Goal: Information Seeking & Learning: Learn about a topic

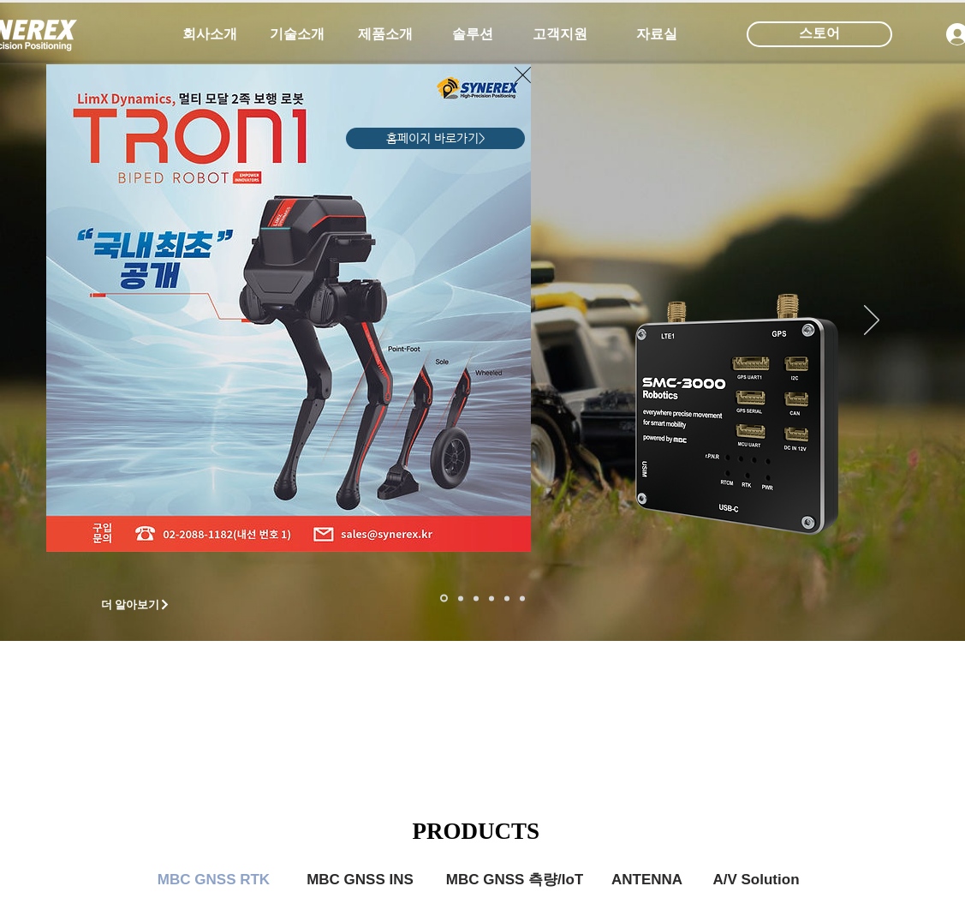
click at [523, 76] on icon "사이트로 돌아가기" at bounding box center [523, 74] width 16 height 21
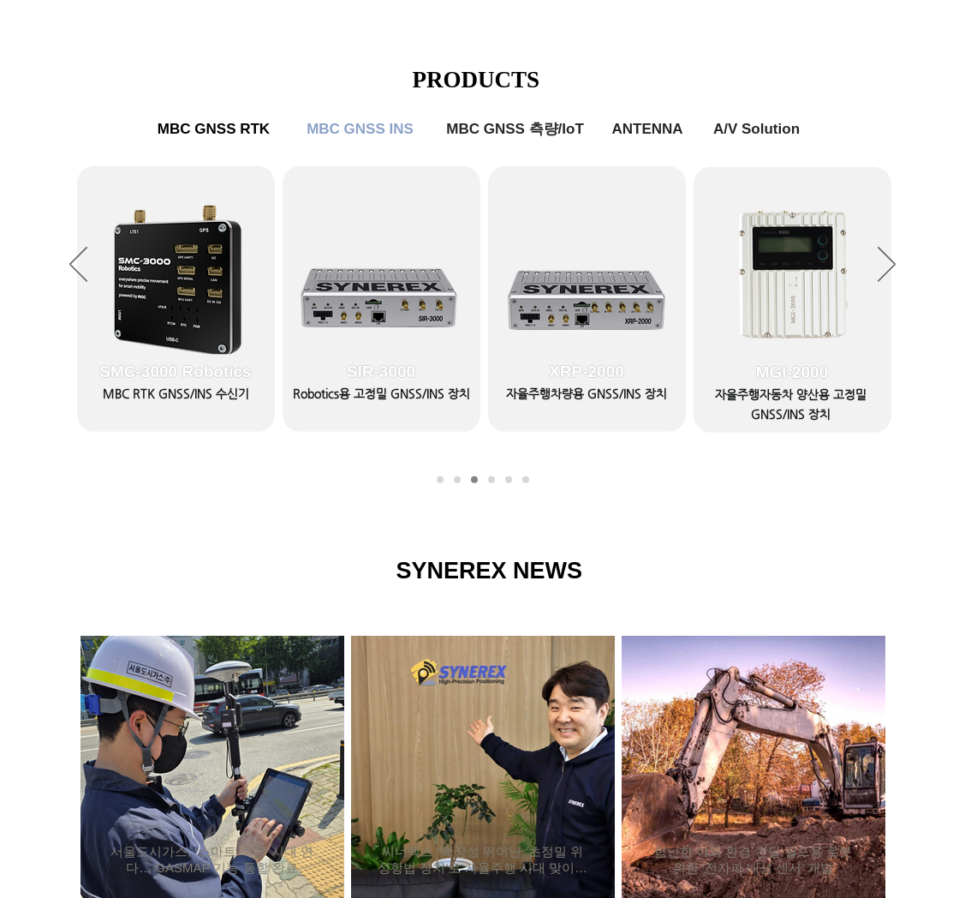
scroll to position [753, 0]
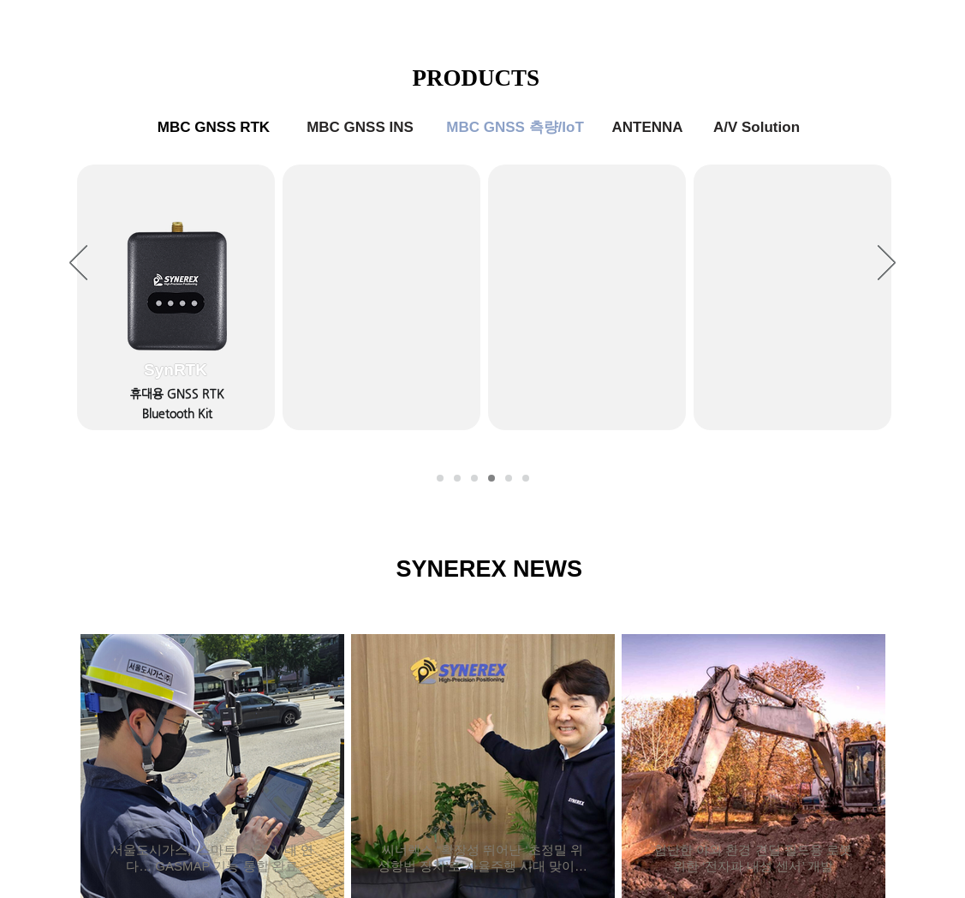
click at [510, 486] on div "슬라이드쇼" at bounding box center [482, 263] width 965 height 471
click at [438, 480] on link "MBC GNSS RTK1" at bounding box center [440, 478] width 7 height 7
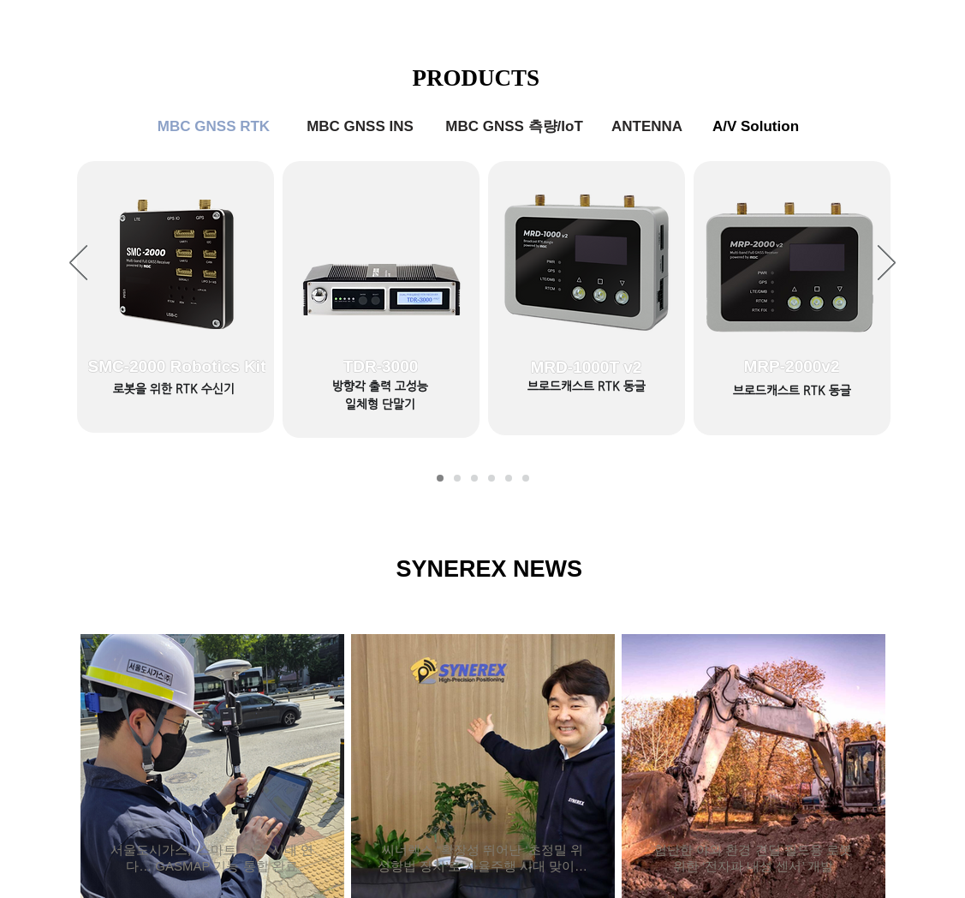
click at [442, 478] on link "MBC GNSS RTK1" at bounding box center [440, 478] width 7 height 7
click at [892, 248] on icon "다음" at bounding box center [887, 262] width 18 height 35
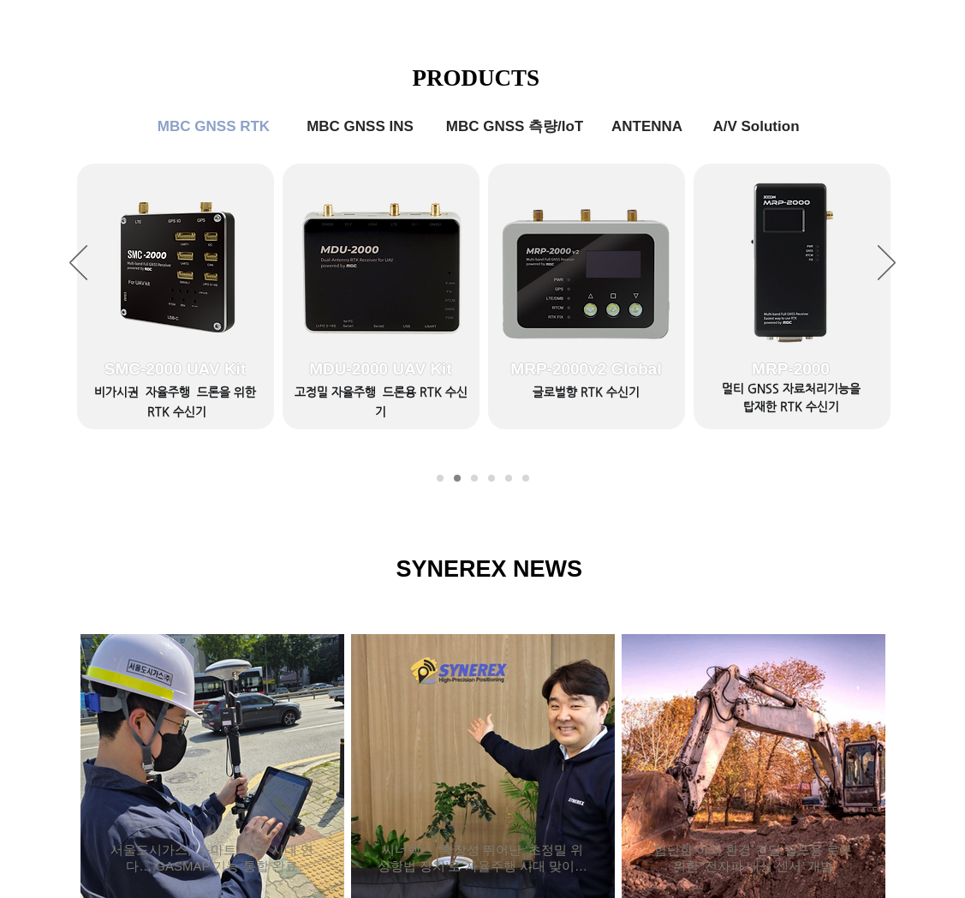
click at [148, 360] on span "SMC-2000 UAV Kit" at bounding box center [175, 369] width 141 height 19
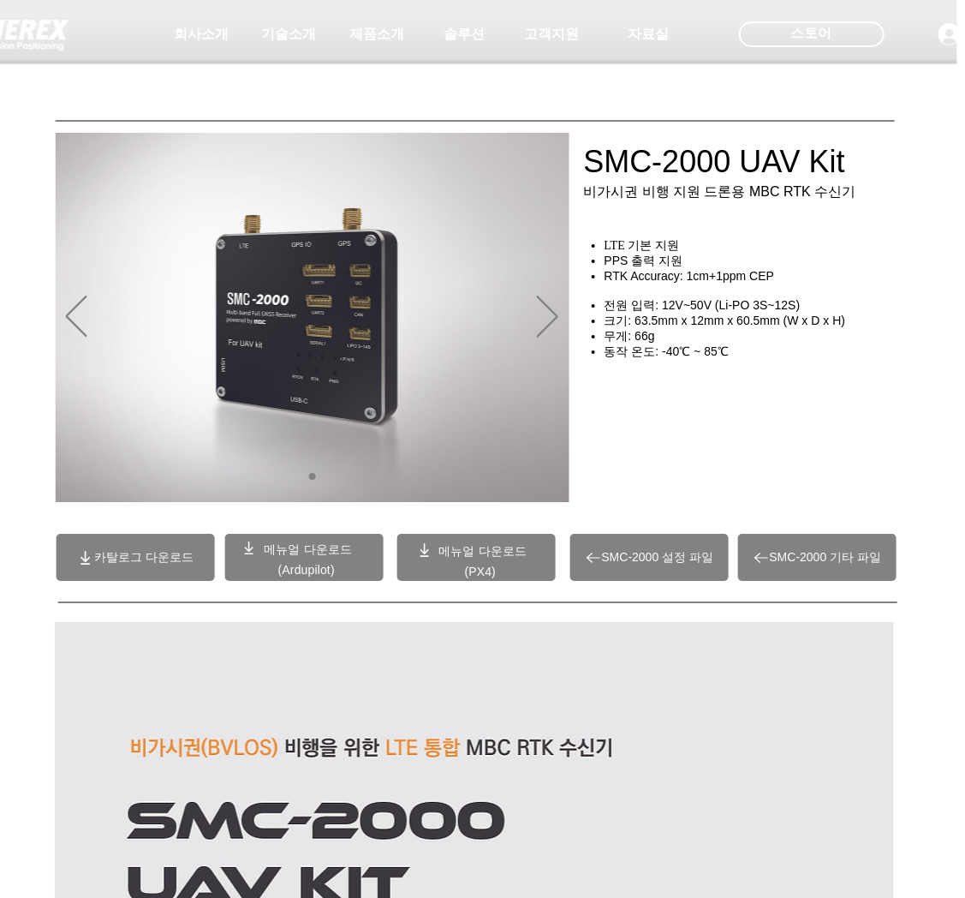
scroll to position [0, 9]
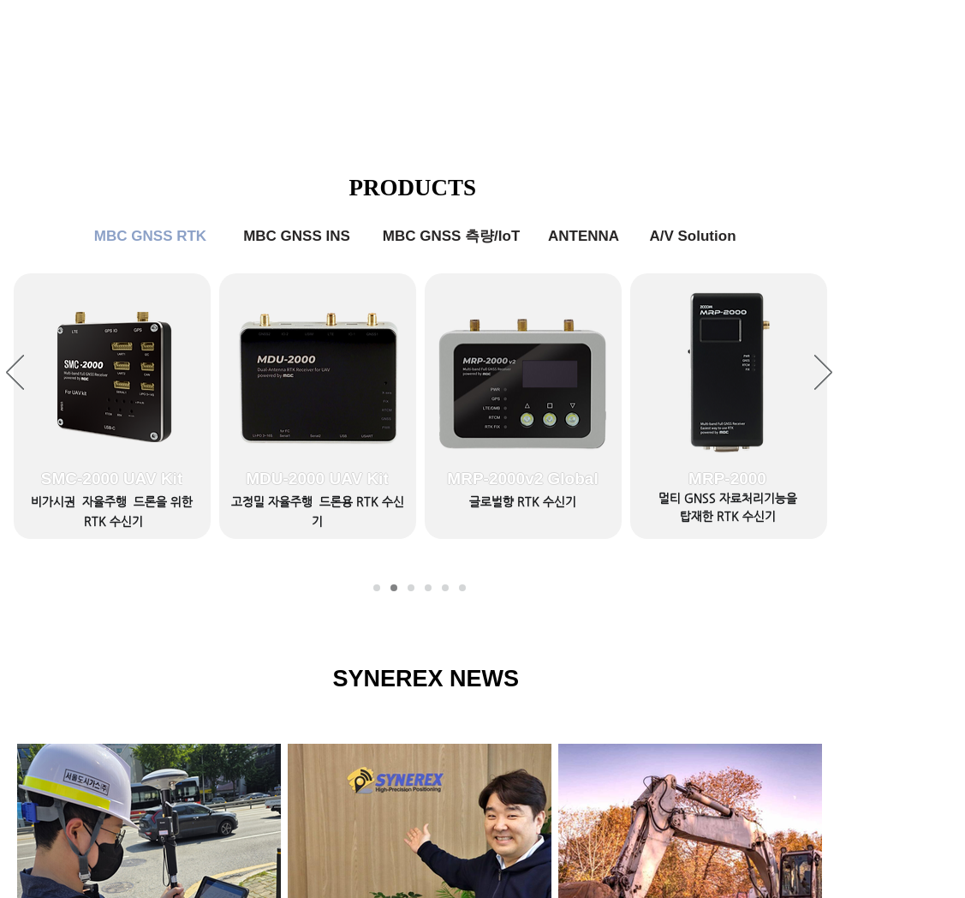
scroll to position [643, 63]
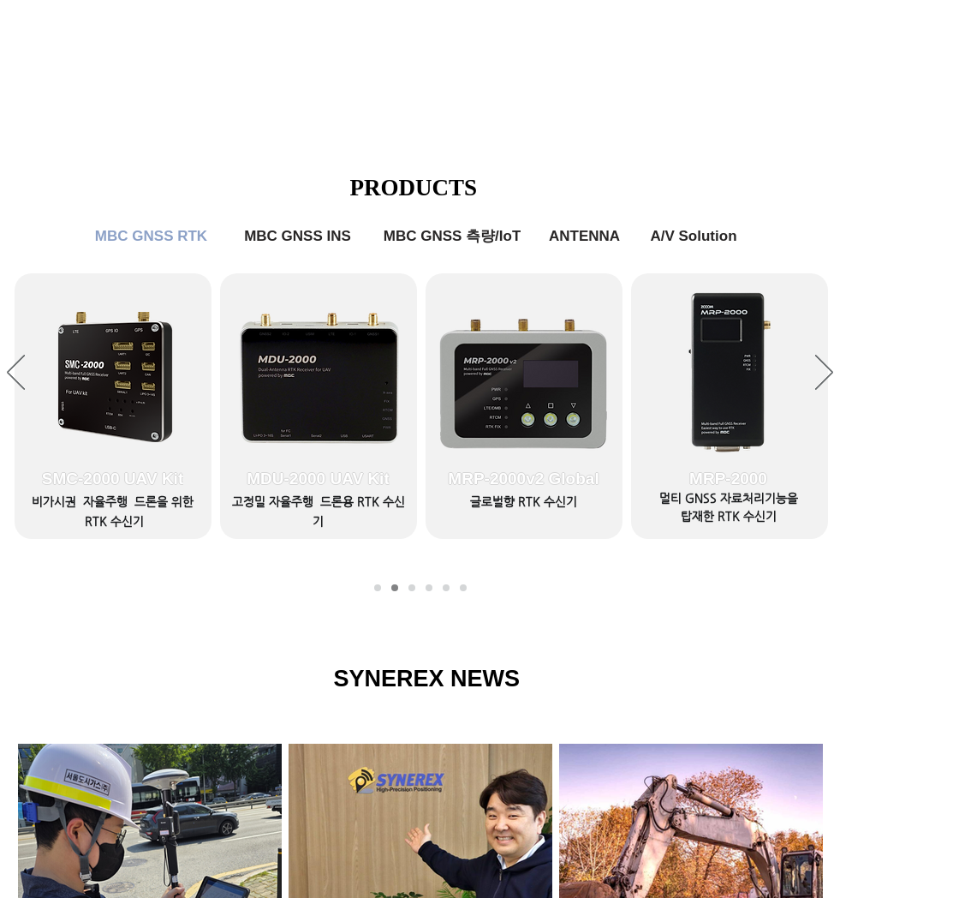
click at [278, 232] on span "MBC GNSS INS" at bounding box center [297, 236] width 107 height 17
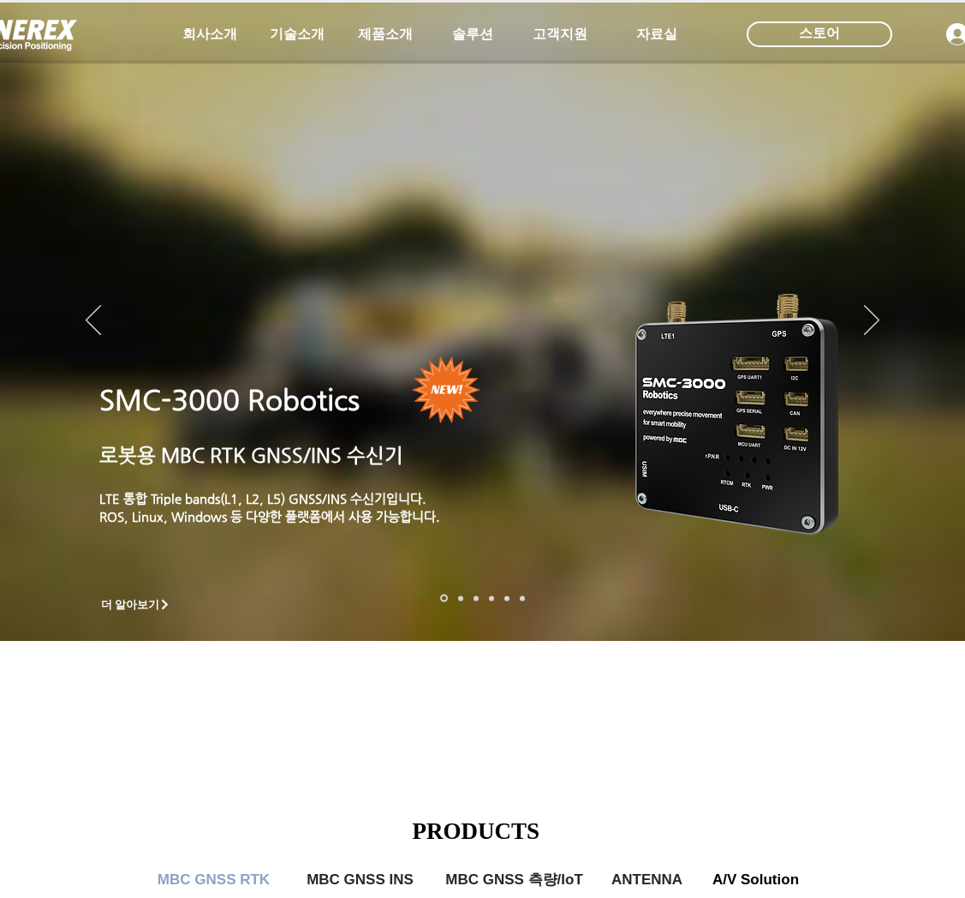
scroll to position [643, 0]
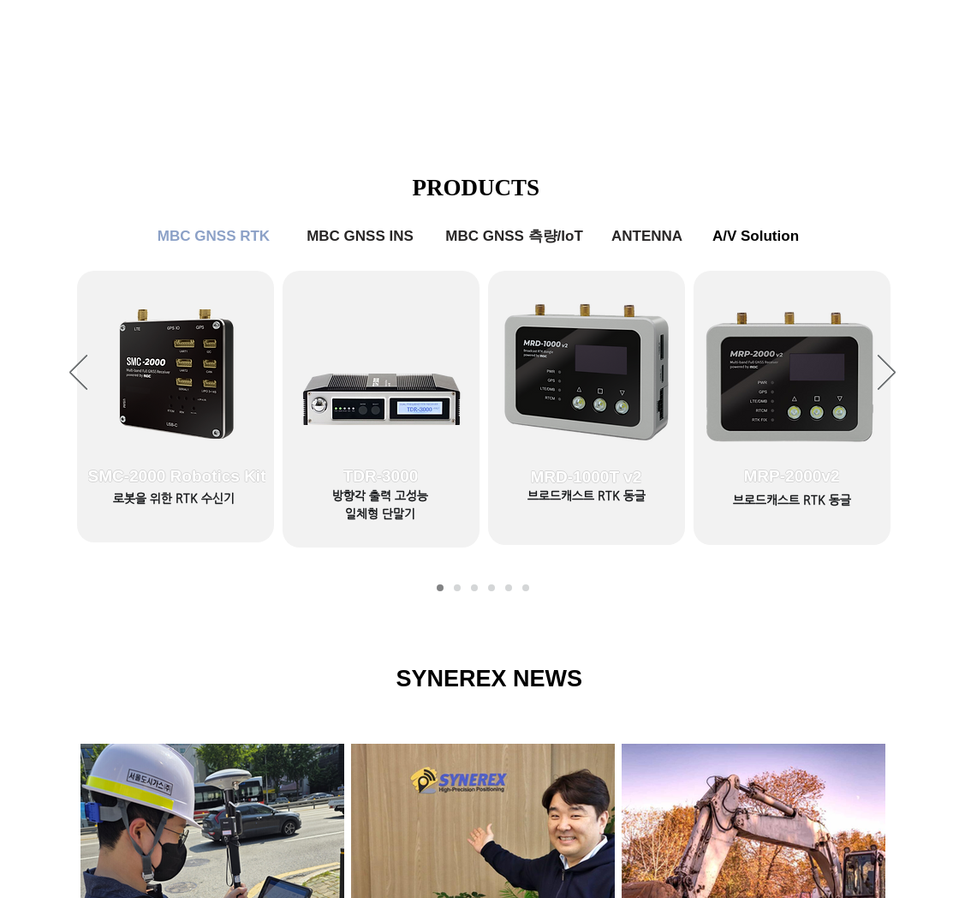
click at [649, 231] on span "ANTENNA" at bounding box center [647, 236] width 71 height 17
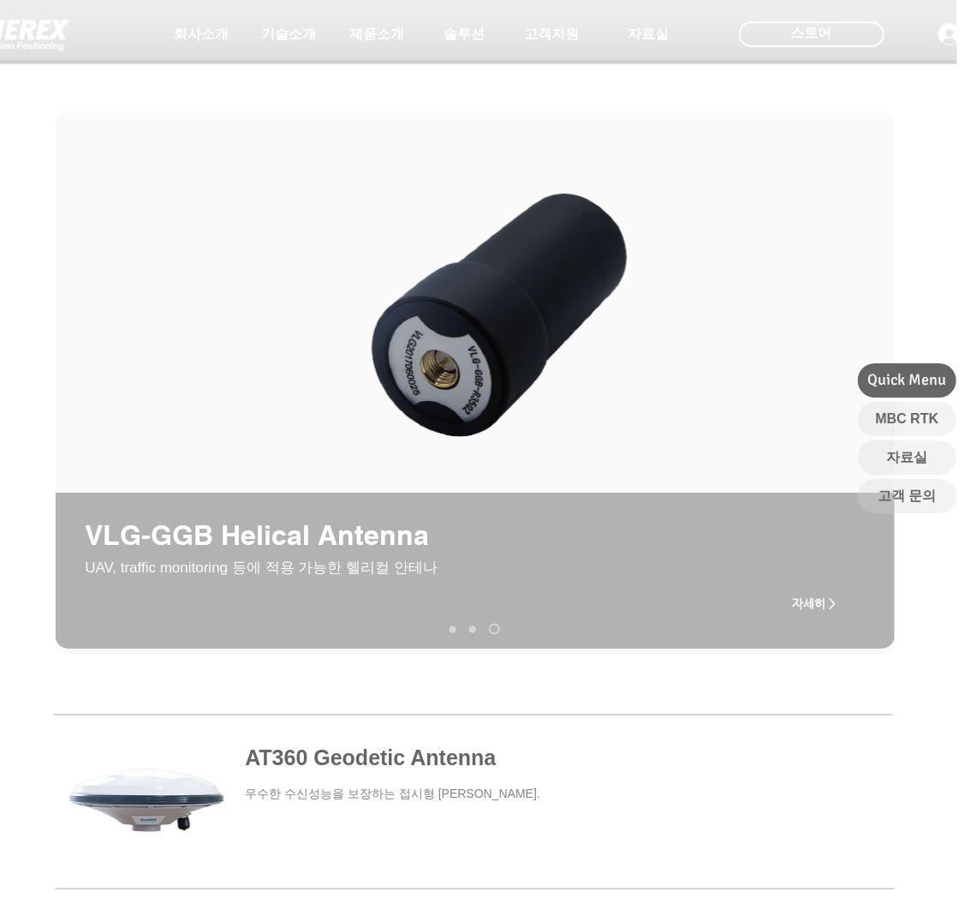
scroll to position [0, 9]
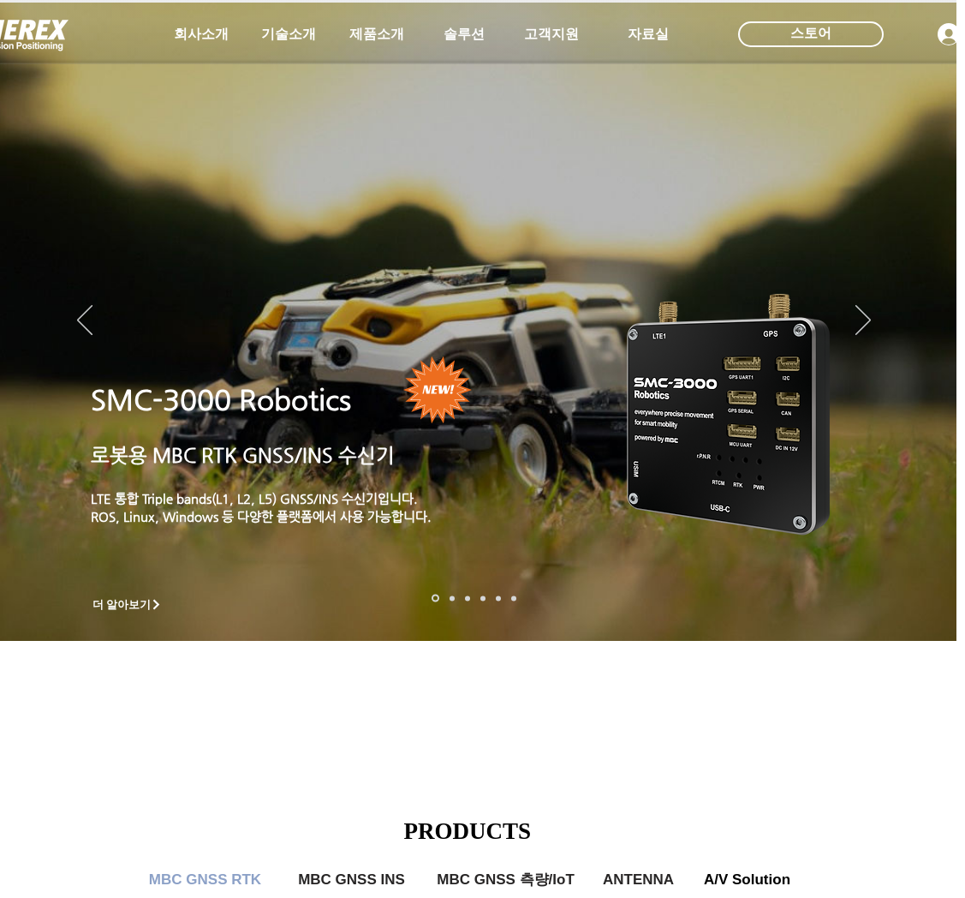
scroll to position [643, 0]
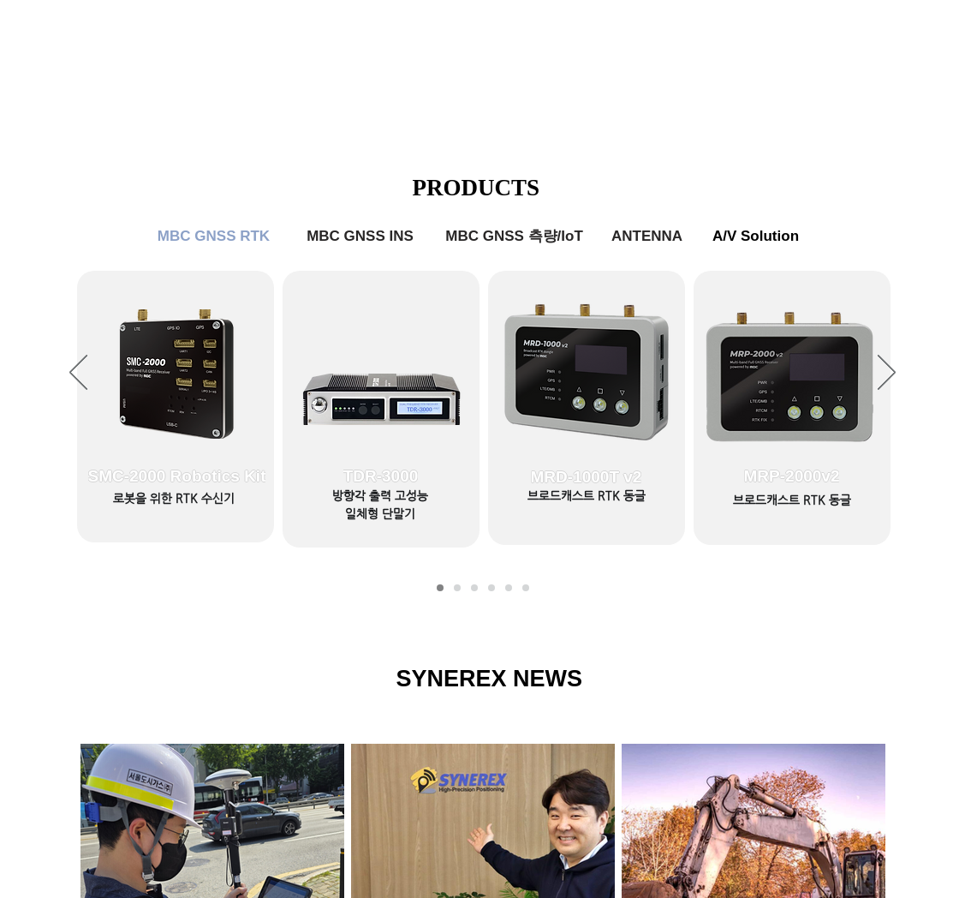
click at [640, 242] on span "ANTENNA" at bounding box center [647, 236] width 71 height 17
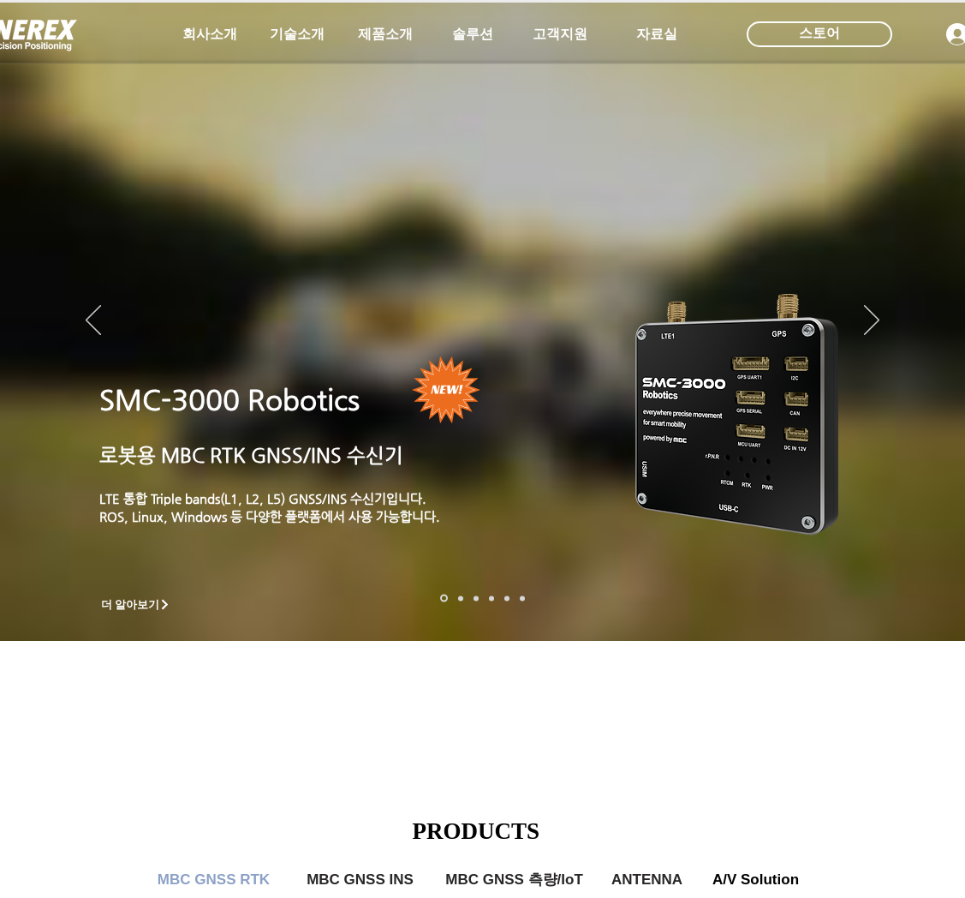
scroll to position [643, 0]
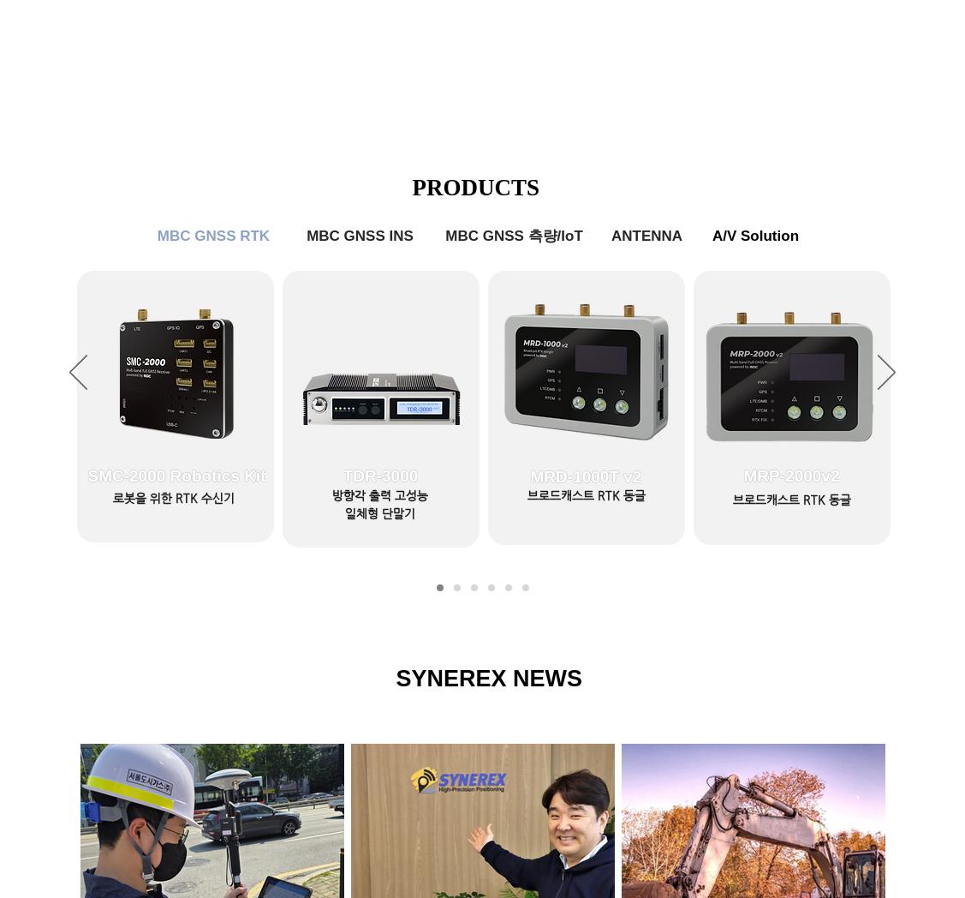
click at [182, 234] on span "MBC GNSS RTK" at bounding box center [214, 236] width 112 height 17
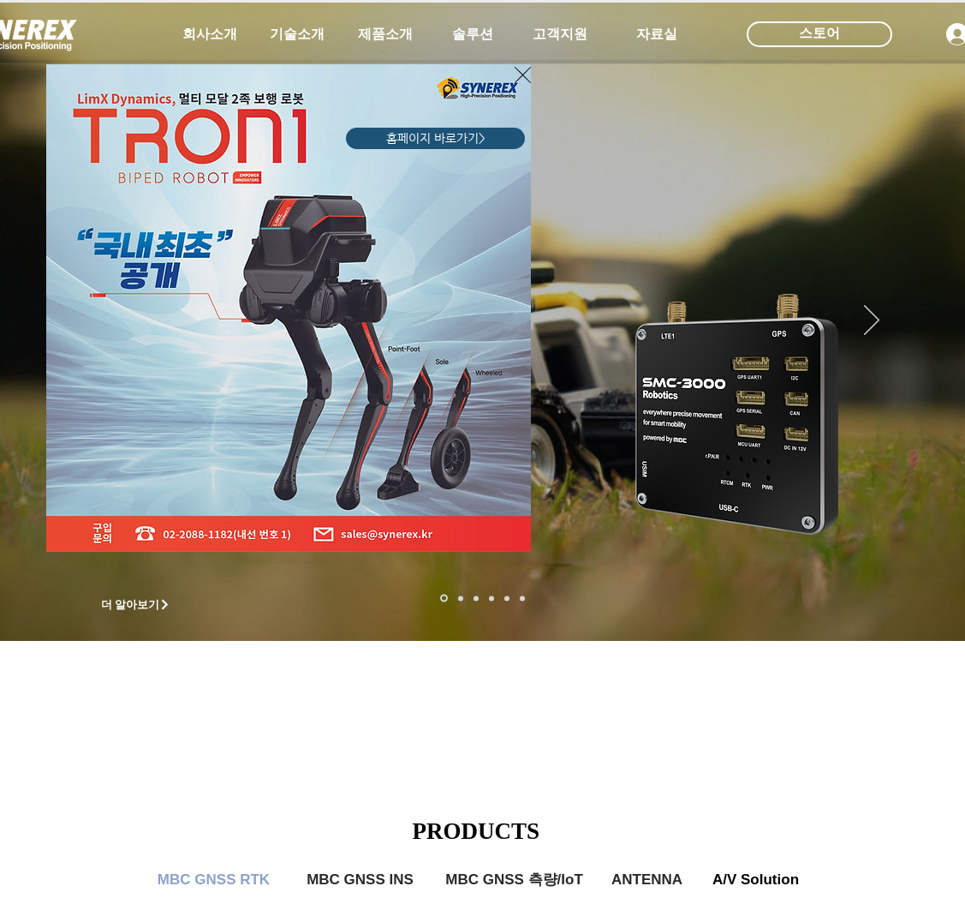
click at [528, 72] on icon "사이트로 돌아가기" at bounding box center [523, 74] width 16 height 21
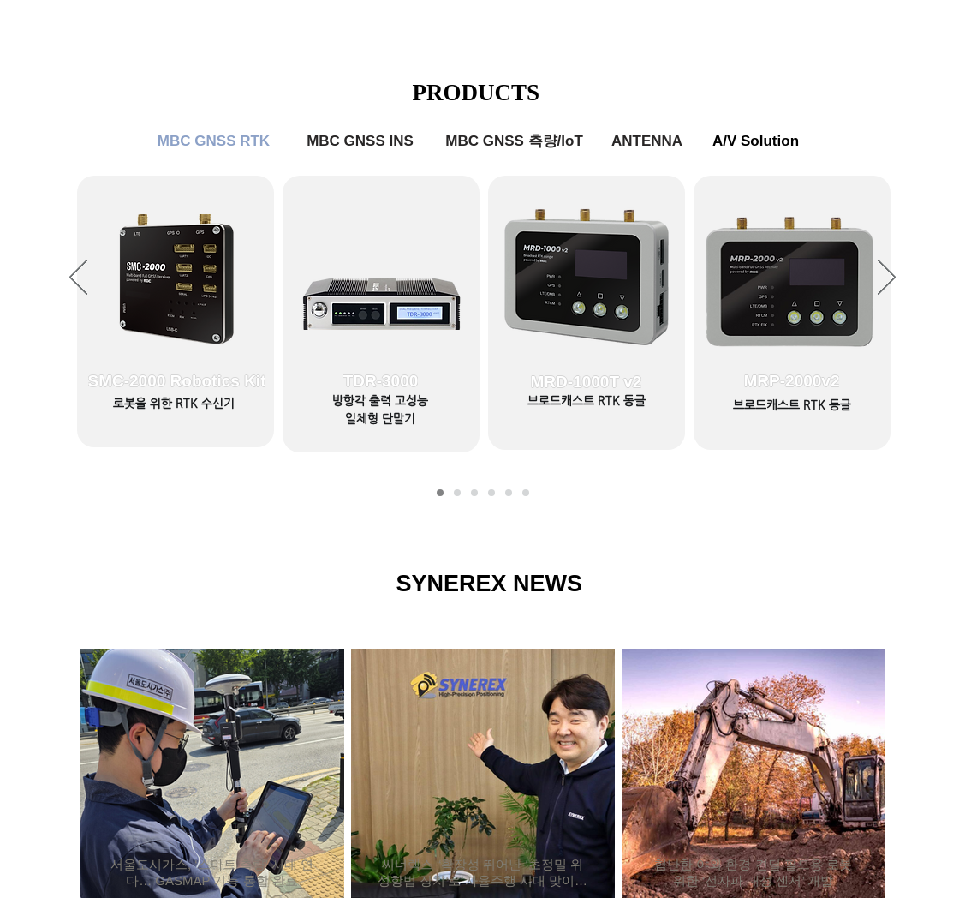
click at [388, 133] on span "MBC GNSS INS" at bounding box center [360, 141] width 107 height 17
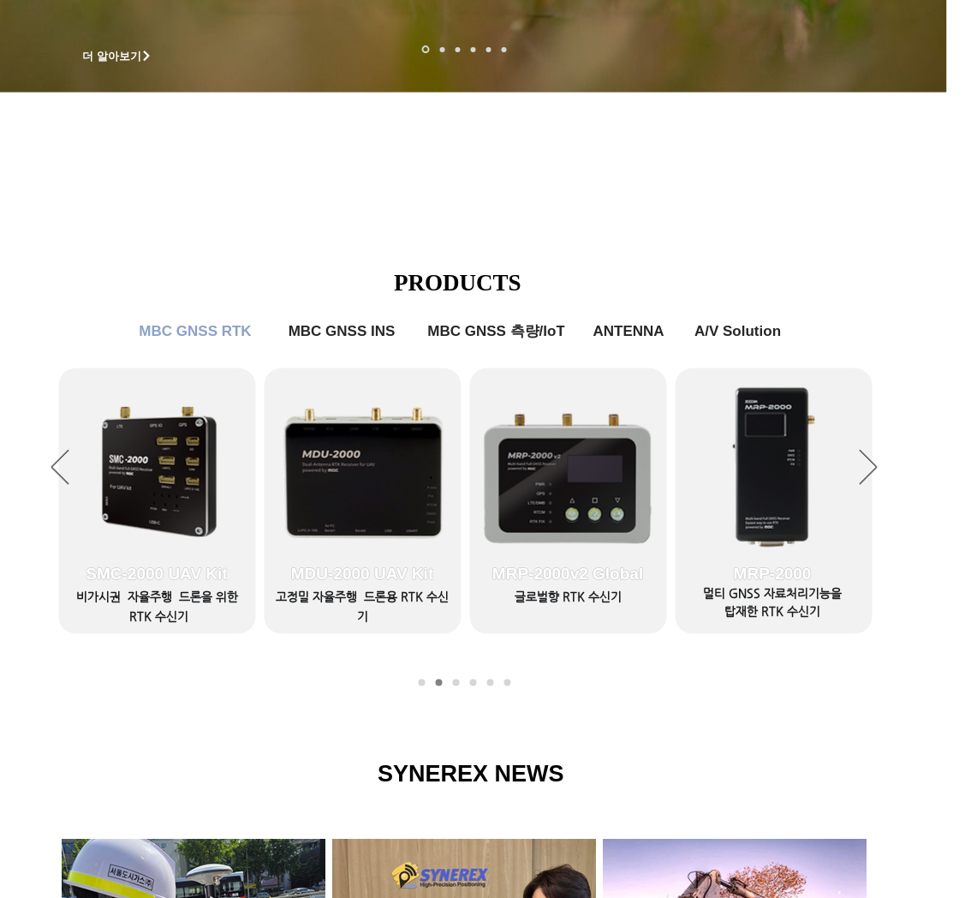
scroll to position [548, 9]
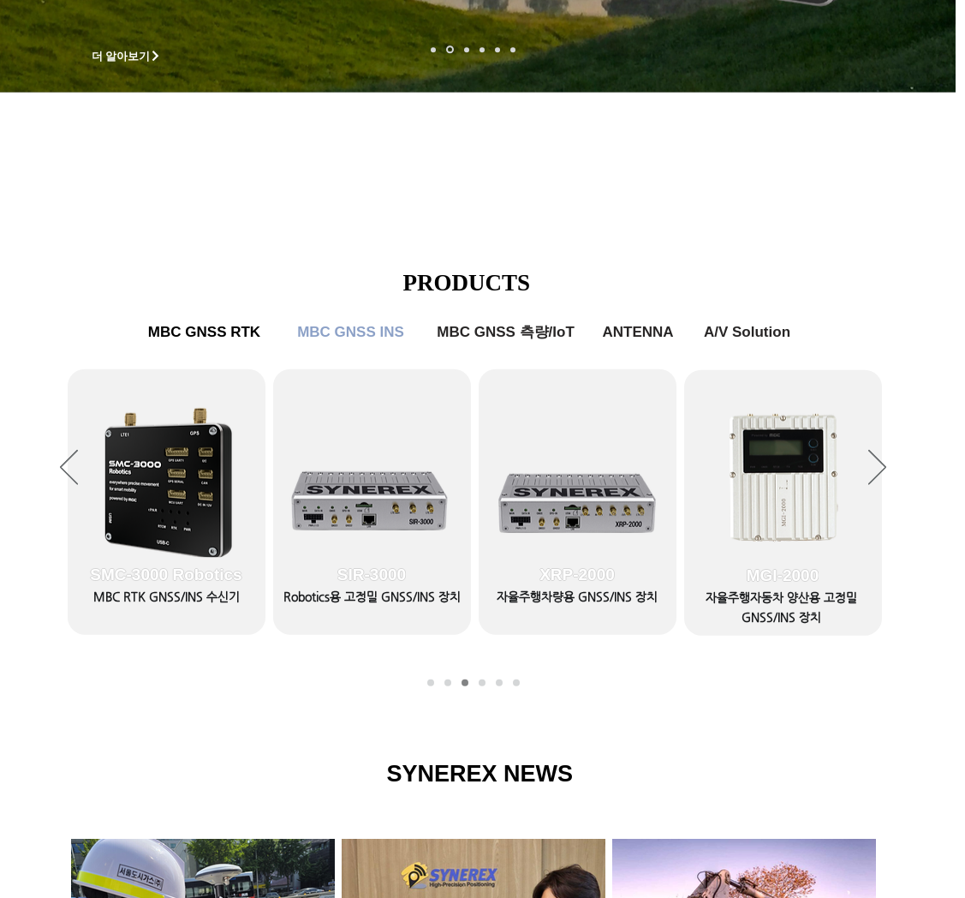
click at [63, 457] on icon "이전" at bounding box center [69, 467] width 18 height 35
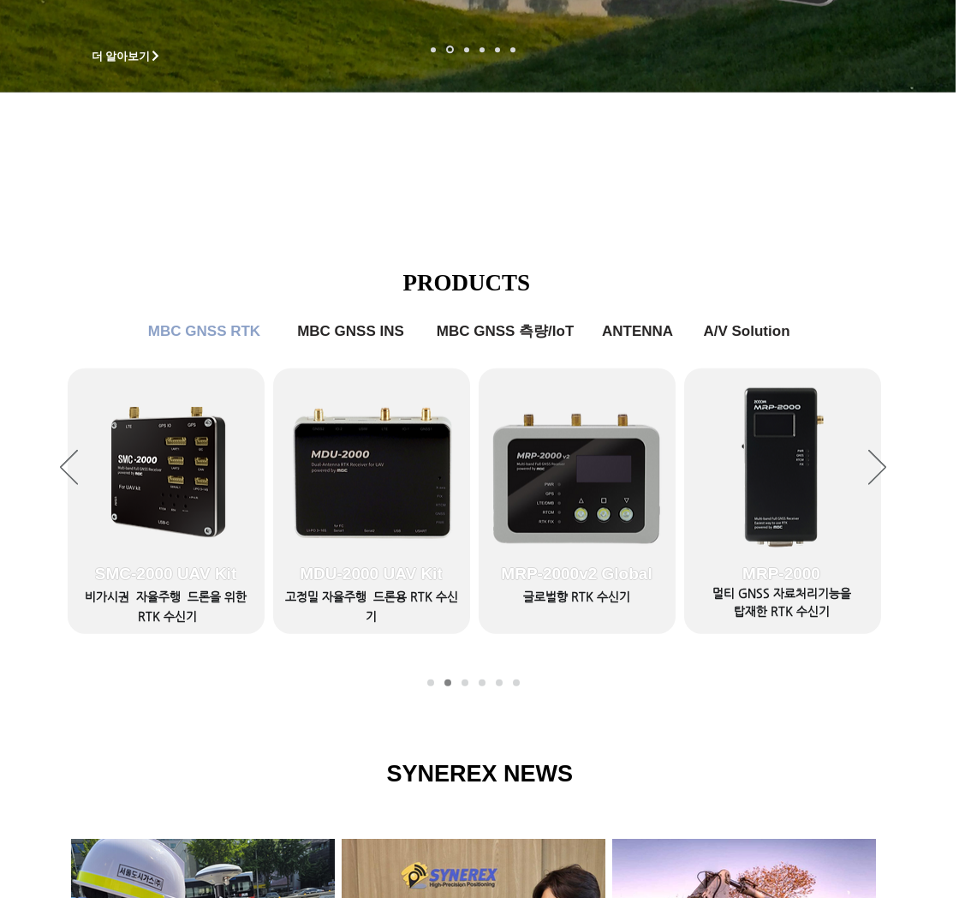
click at [193, 481] on link "SMC-2000 UAV Kit" at bounding box center [166, 501] width 197 height 266
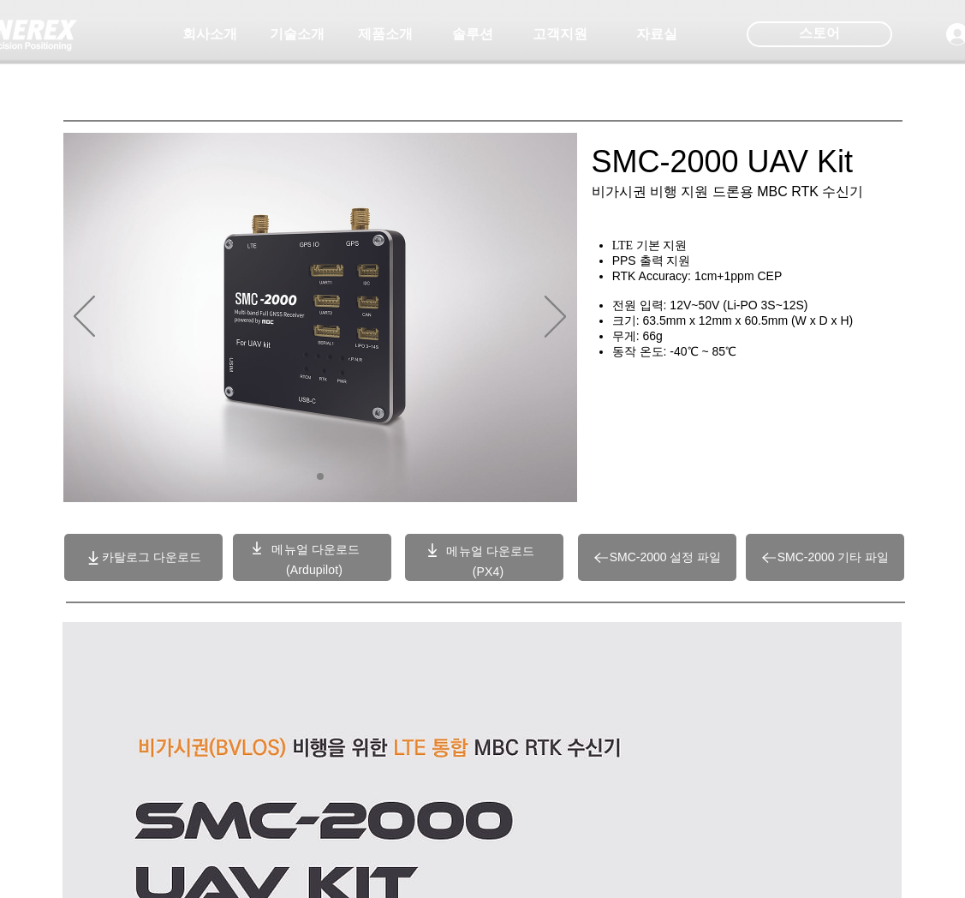
click at [851, 554] on span "SMC-2000 기타 파일" at bounding box center [834, 557] width 112 height 15
